Goal: Contribute content: Add original content to the website for others to see

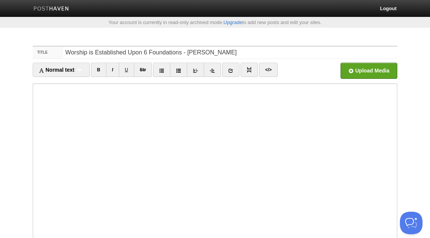
scroll to position [116, 0]
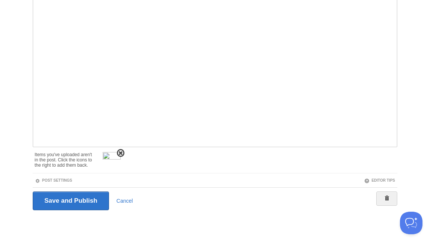
click at [120, 151] on span at bounding box center [120, 153] width 5 height 5
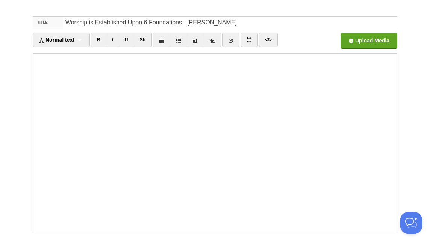
scroll to position [0, 0]
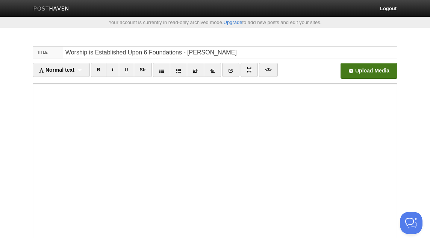
click at [380, 73] on input "file" at bounding box center [142, 73] width 569 height 38
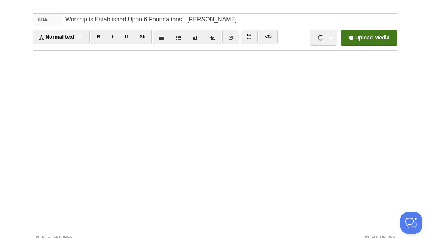
scroll to position [28, 0]
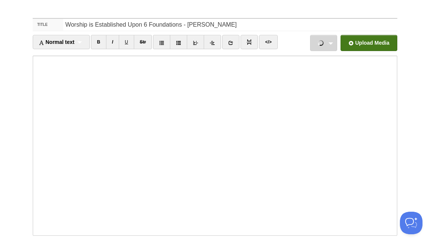
click at [328, 44] on link "Screenshot [DATE] 13.33.02-min.png 2.15 MB Cancel" at bounding box center [323, 43] width 27 height 16
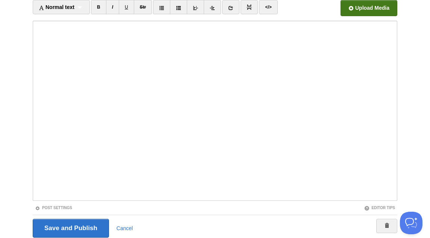
scroll to position [90, 0]
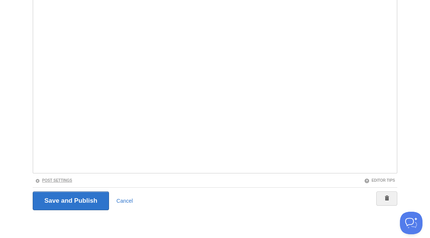
click at [62, 180] on link "Post Settings" at bounding box center [53, 180] width 37 height 4
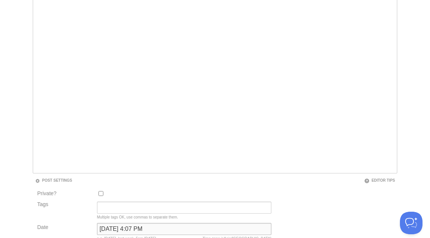
click at [134, 228] on input "[DATE] 4:07 PM" at bounding box center [184, 229] width 174 height 12
type input "now"
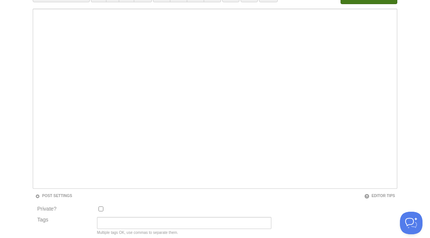
scroll to position [39, 0]
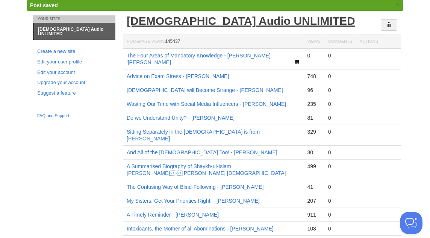
click at [198, 21] on link "[DEMOGRAPHIC_DATA] Audio UNLIMITED" at bounding box center [241, 21] width 228 height 12
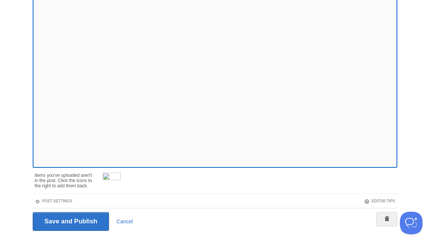
scroll to position [116, 0]
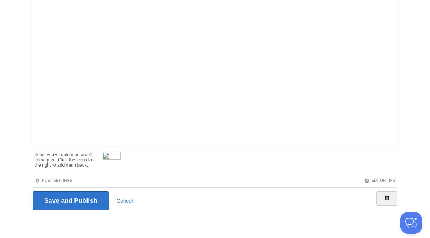
click at [122, 152] on div at bounding box center [246, 160] width 302 height 24
click at [119, 153] on span at bounding box center [120, 153] width 5 height 5
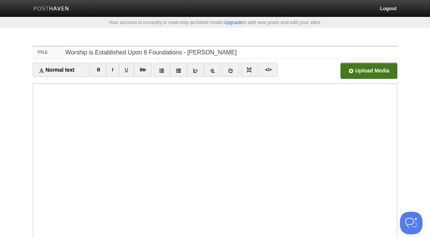
click at [375, 69] on input "file" at bounding box center [142, 73] width 569 height 38
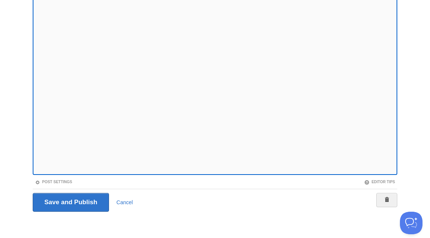
scroll to position [90, 0]
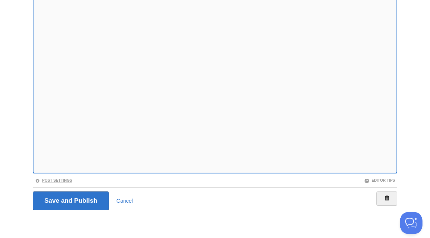
click at [68, 181] on link "Post Settings" at bounding box center [53, 180] width 37 height 4
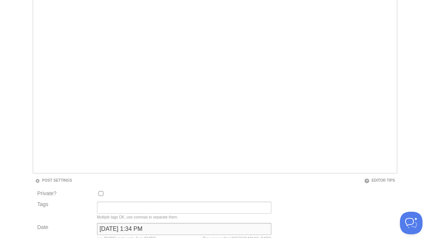
click at [112, 228] on input "September 13, 2025 at 1:34 PM" at bounding box center [184, 229] width 174 height 12
type input "now"
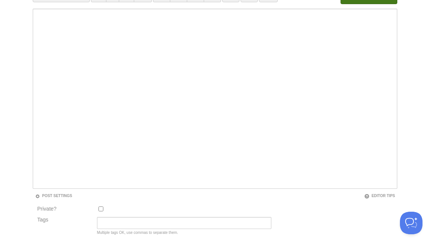
scroll to position [39, 0]
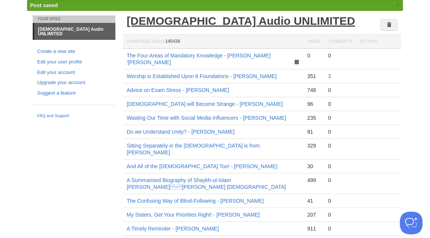
click at [197, 20] on link "[DEMOGRAPHIC_DATA] Audio UNLIMITED" at bounding box center [241, 21] width 228 height 12
